Goal: Navigation & Orientation: Find specific page/section

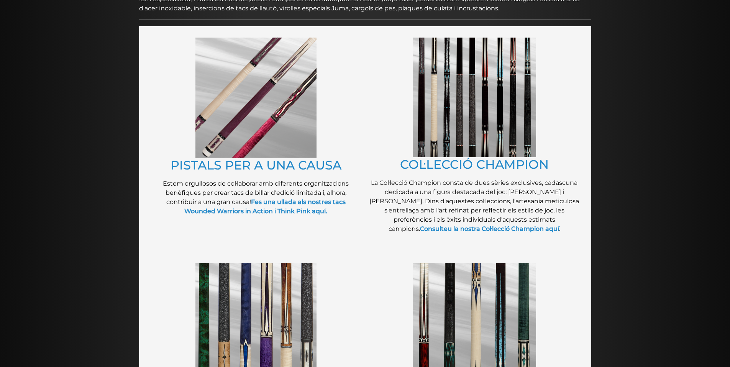
scroll to position [157, 0]
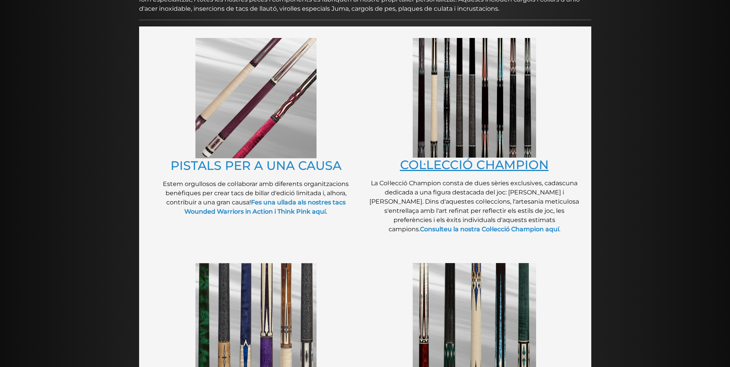
click at [434, 166] on font "COL·LECCIÓ CHAMPION" at bounding box center [474, 164] width 149 height 15
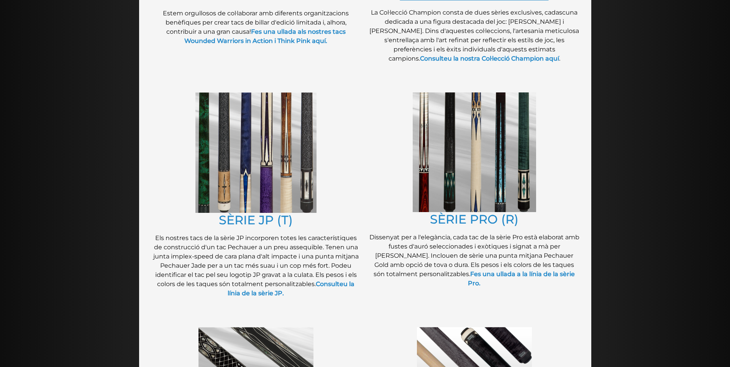
scroll to position [370, 0]
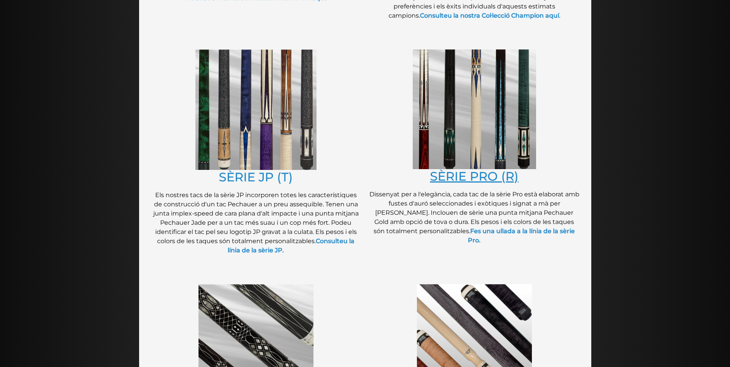
click at [469, 175] on font "SÈRIE PRO (R)" at bounding box center [474, 176] width 88 height 15
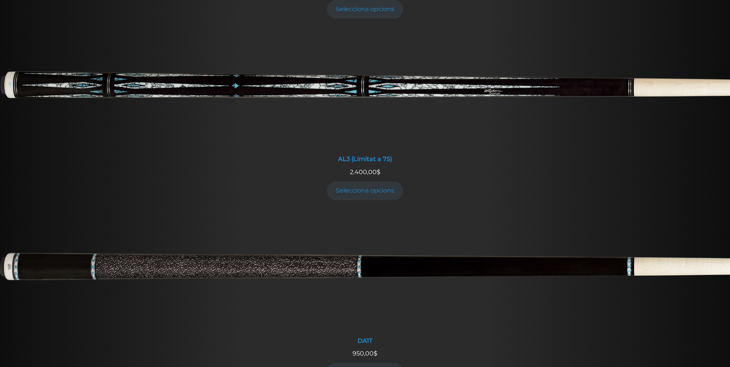
scroll to position [568, 0]
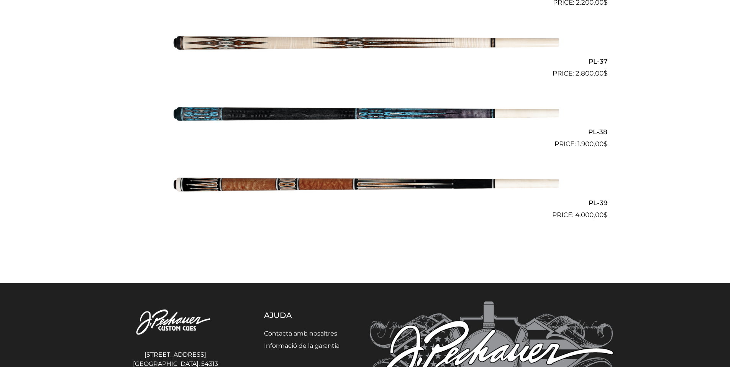
scroll to position [2145, 0]
